Goal: Task Accomplishment & Management: Manage account settings

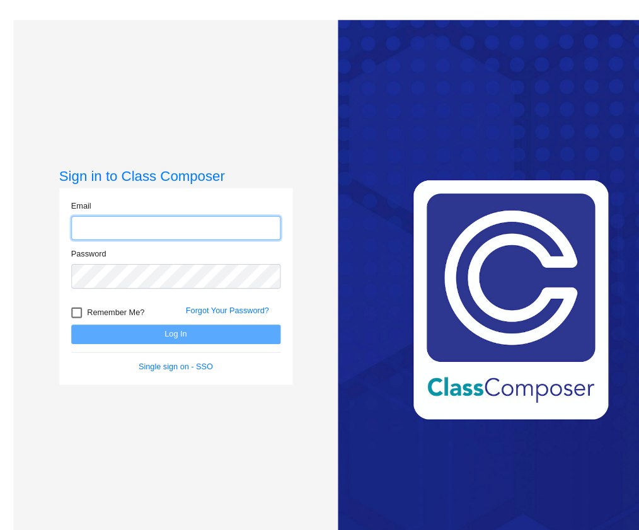
type input "mredfern@lcusd.net"
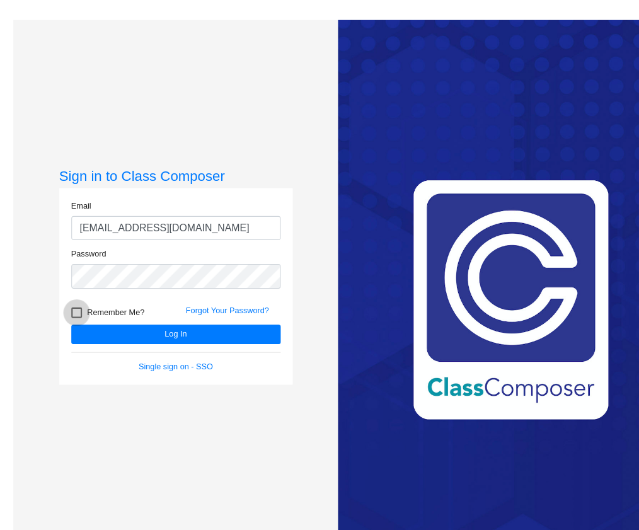
click at [71, 294] on div at bounding box center [72, 296] width 10 height 10
click at [72, 301] on input "Remember Me?" at bounding box center [72, 301] width 1 height 1
checkbox input "true"
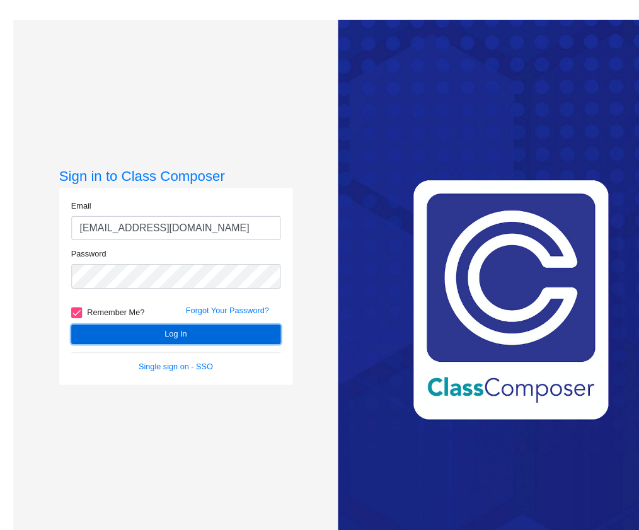
click at [95, 313] on button "Log In" at bounding box center [166, 316] width 198 height 18
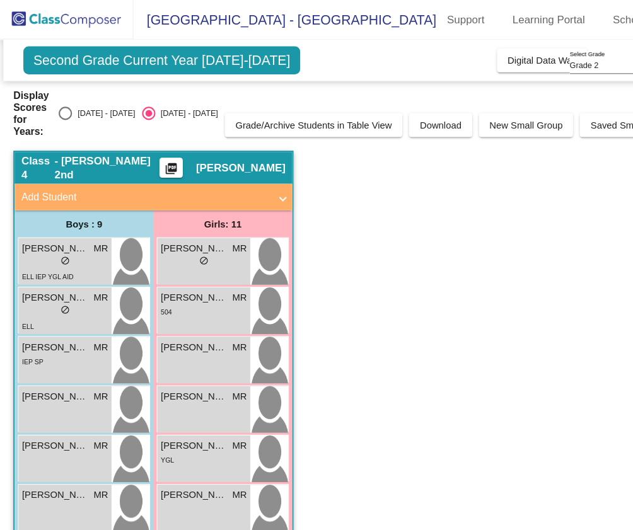
click at [66, 104] on div "Select an option" at bounding box center [61, 107] width 13 height 13
click at [62, 113] on input "[DATE] - [DATE]" at bounding box center [61, 113] width 1 height 1
radio input "true"
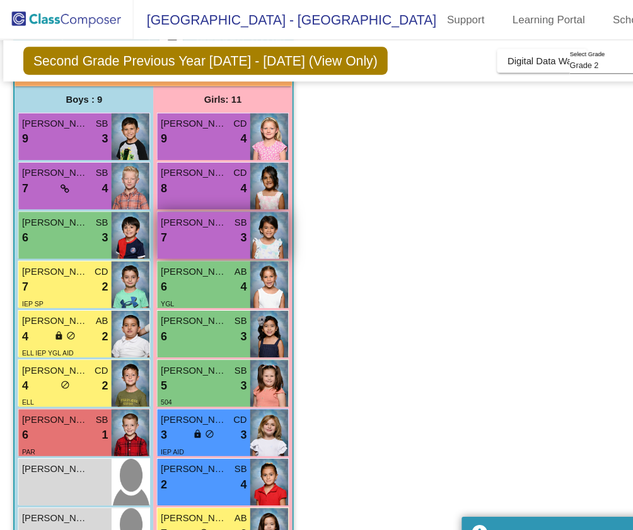
scroll to position [97, 0]
